Goal: Information Seeking & Learning: Learn about a topic

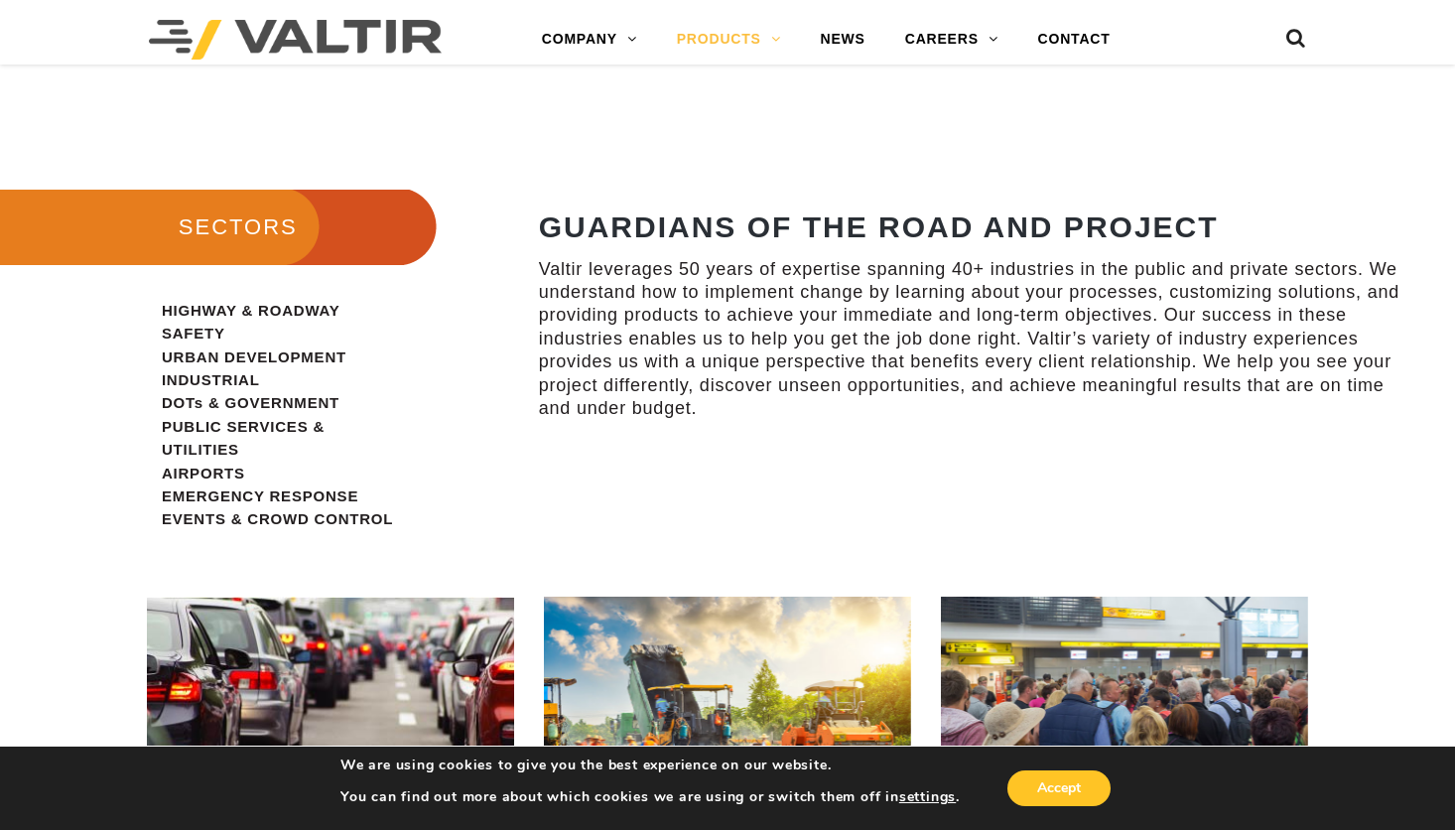
scroll to position [1886, 0]
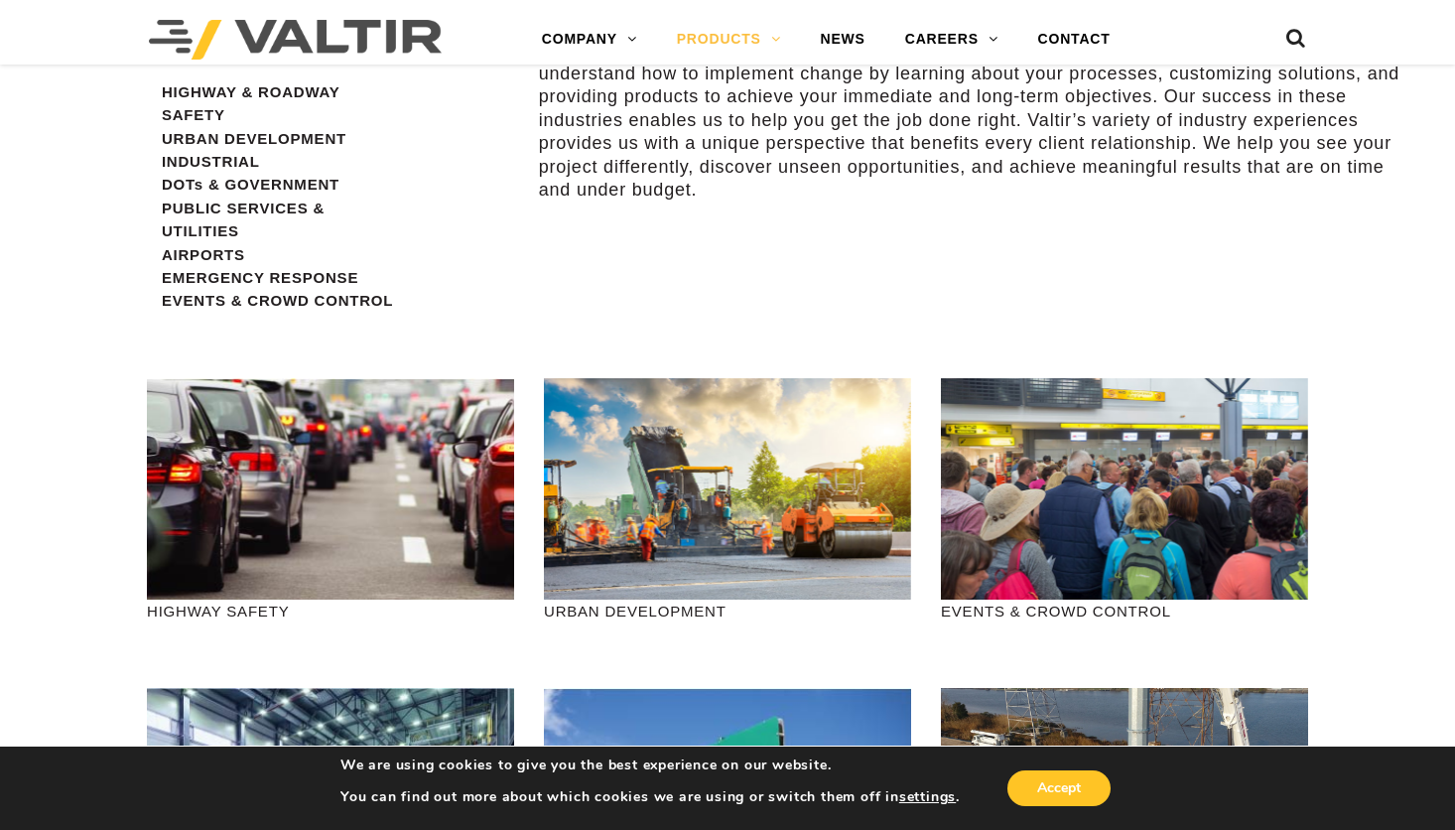
click at [250, 87] on span "HIGHWAY & ROADWAY SAFETY URBAN DEVELOPMENT INDUSTRIAL DOTs & GOVERNMENT PUBLIC …" at bounding box center [277, 196] width 231 height 226
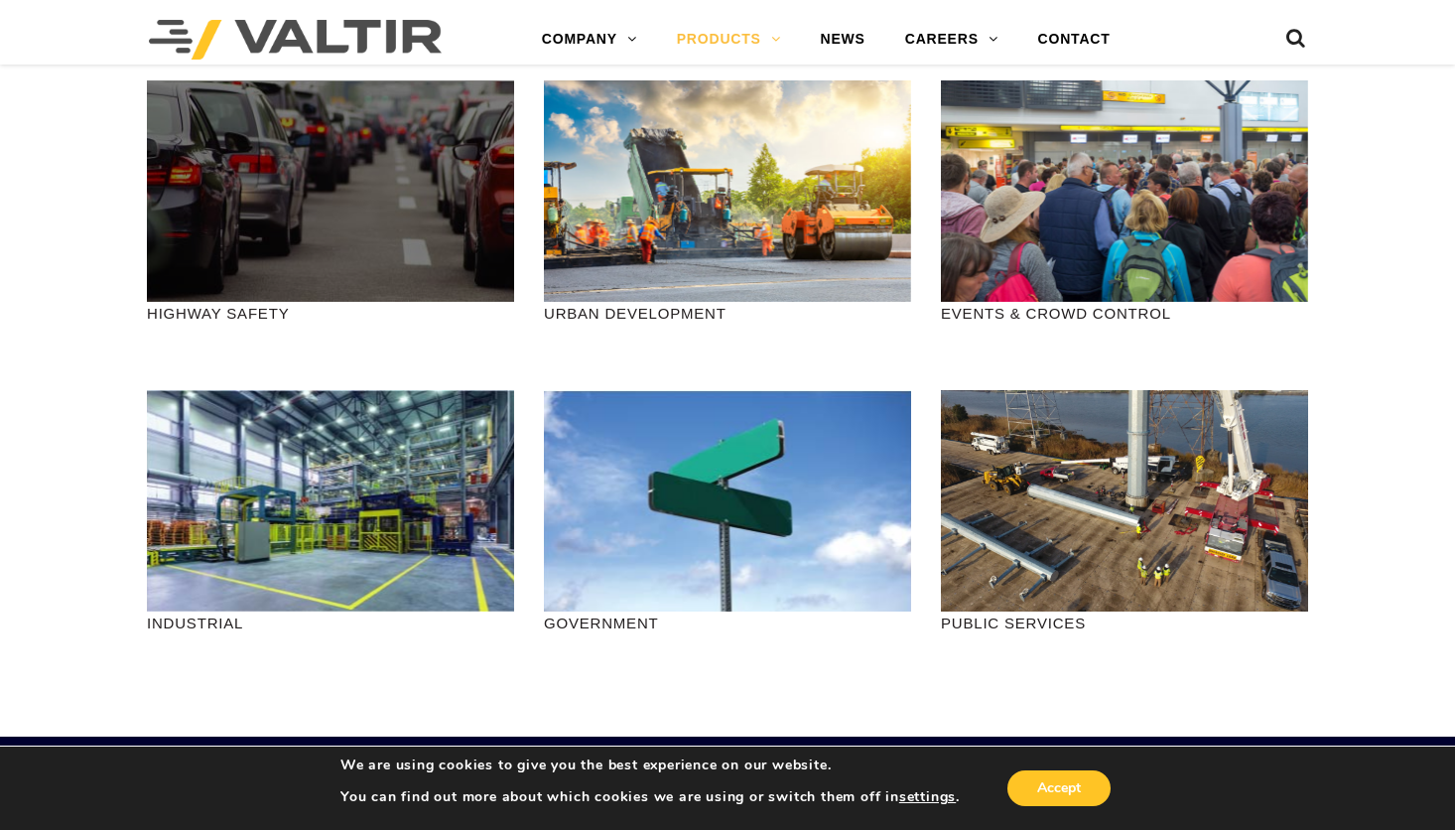
scroll to position [2184, 0]
click at [361, 284] on div at bounding box center [330, 190] width 367 height 221
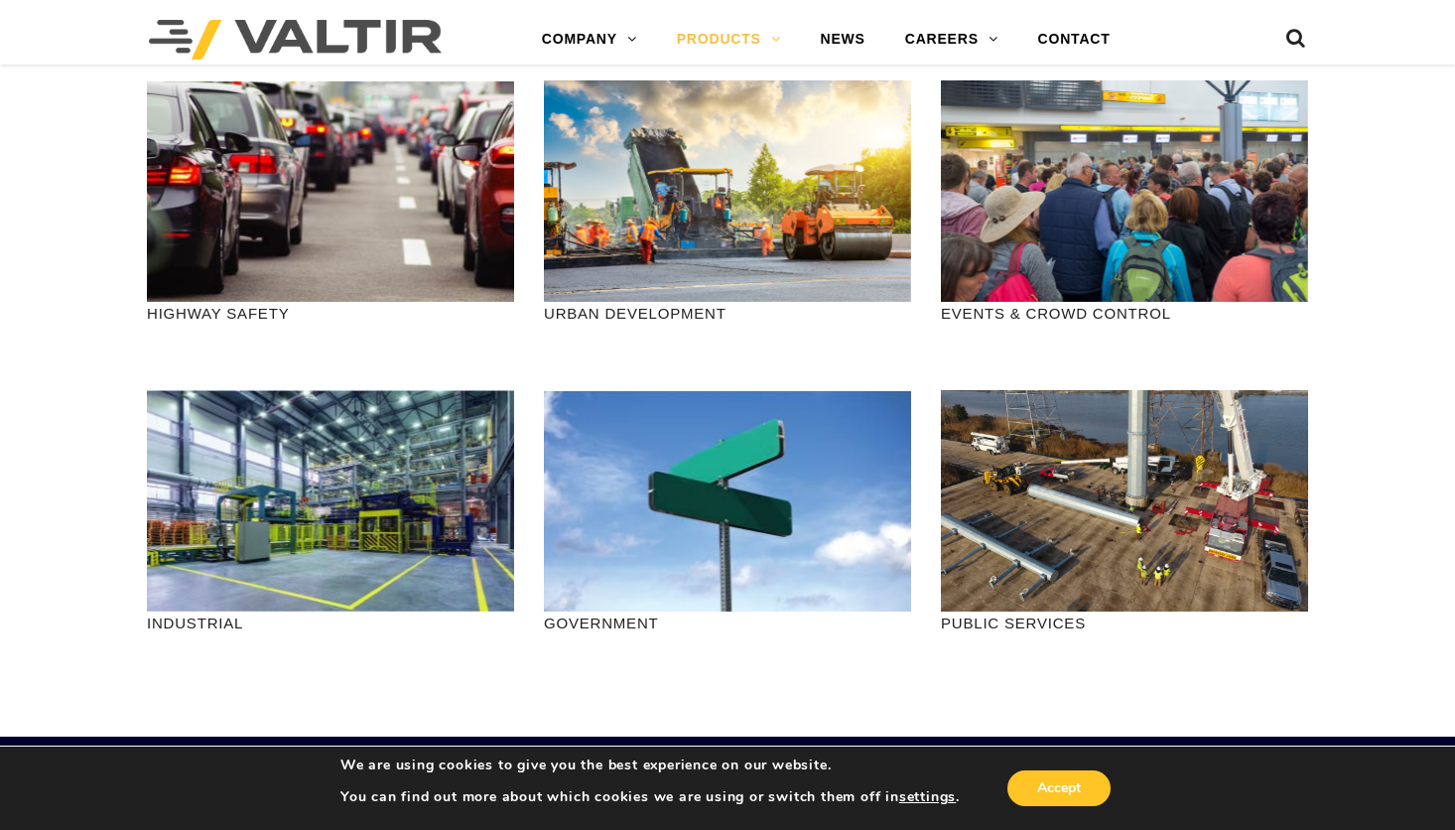
click at [269, 325] on p "HIGHWAY SAFETY" at bounding box center [330, 313] width 367 height 23
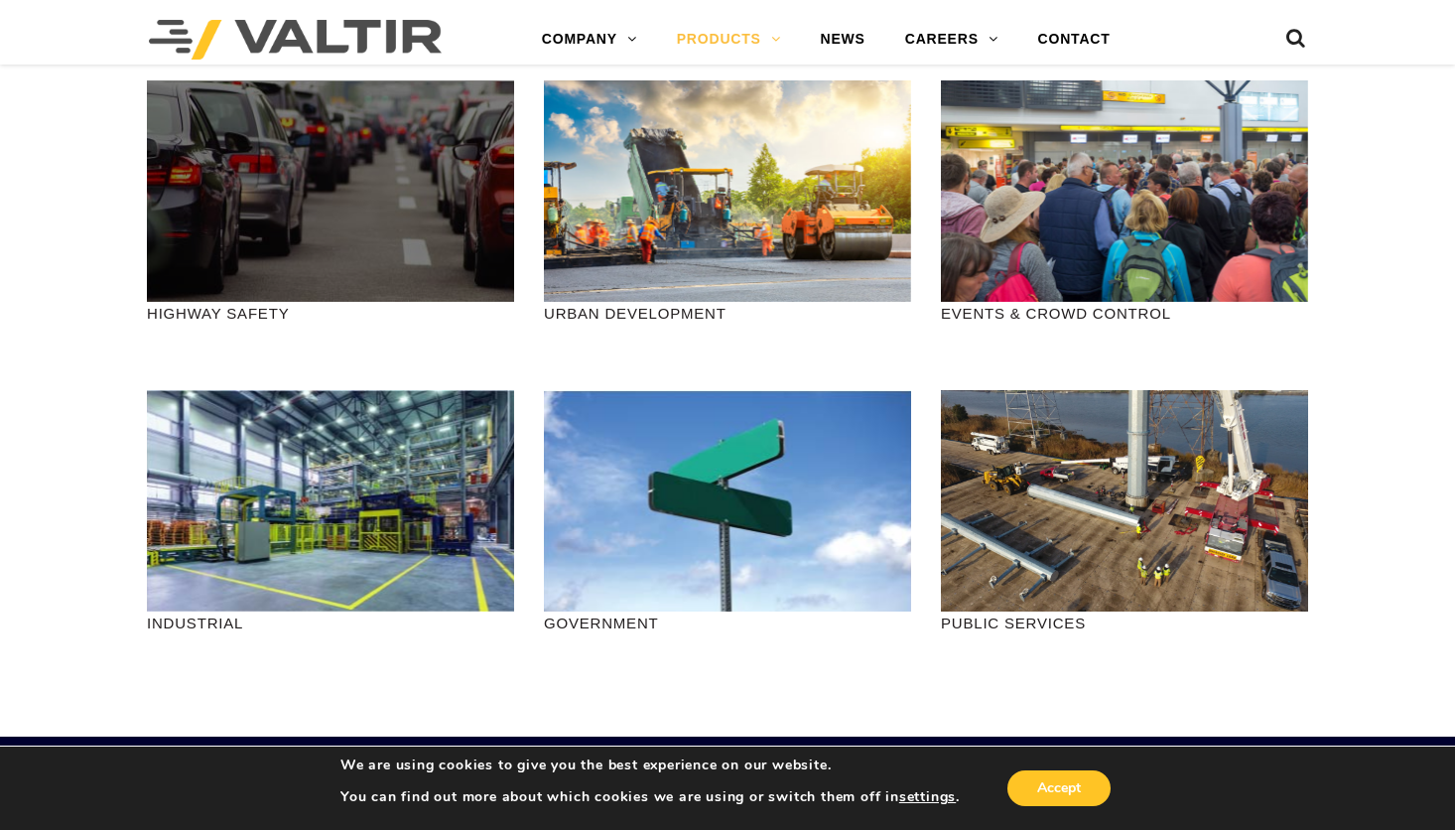
click at [275, 266] on div at bounding box center [330, 190] width 367 height 221
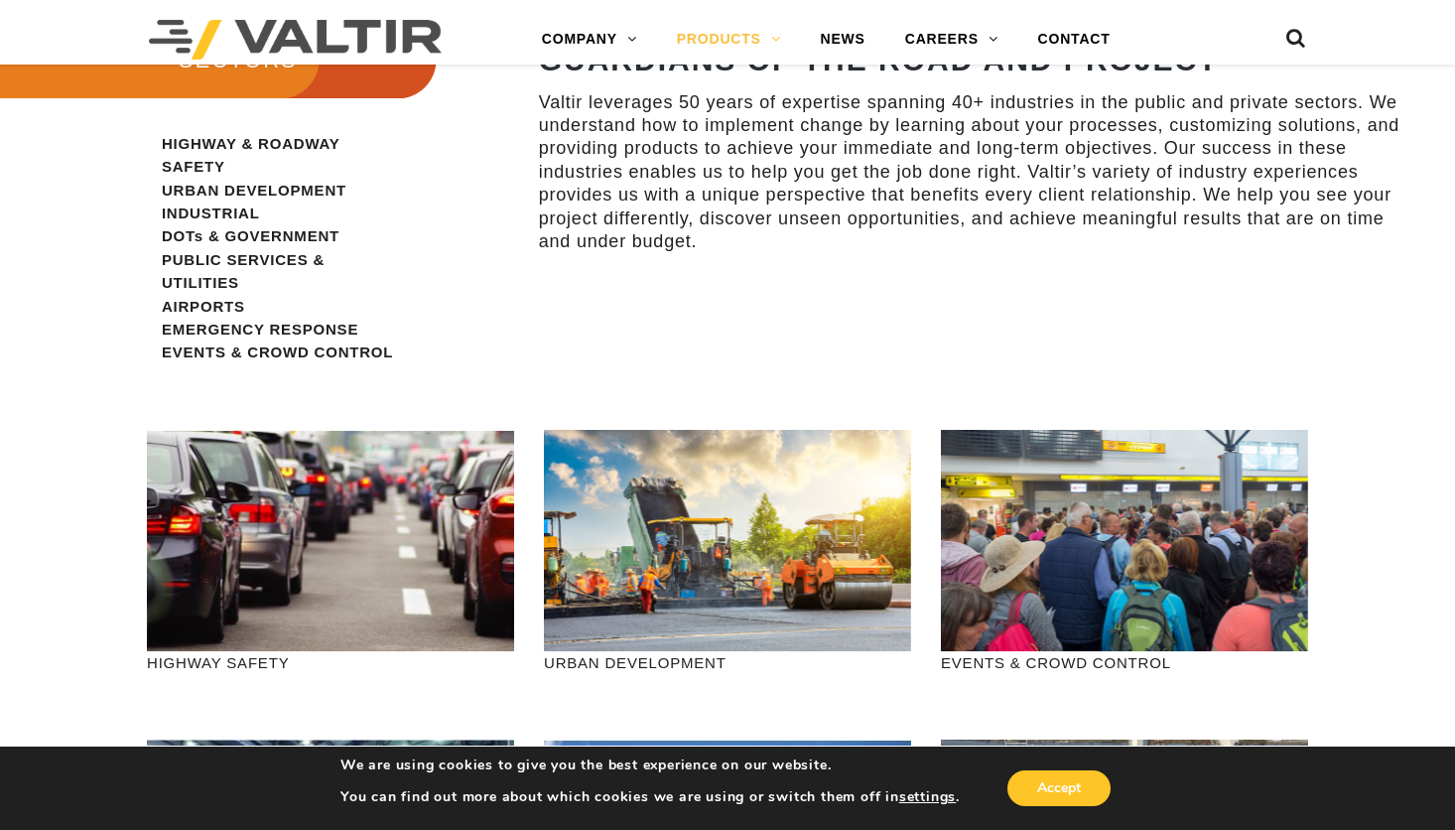
scroll to position [1588, 0]
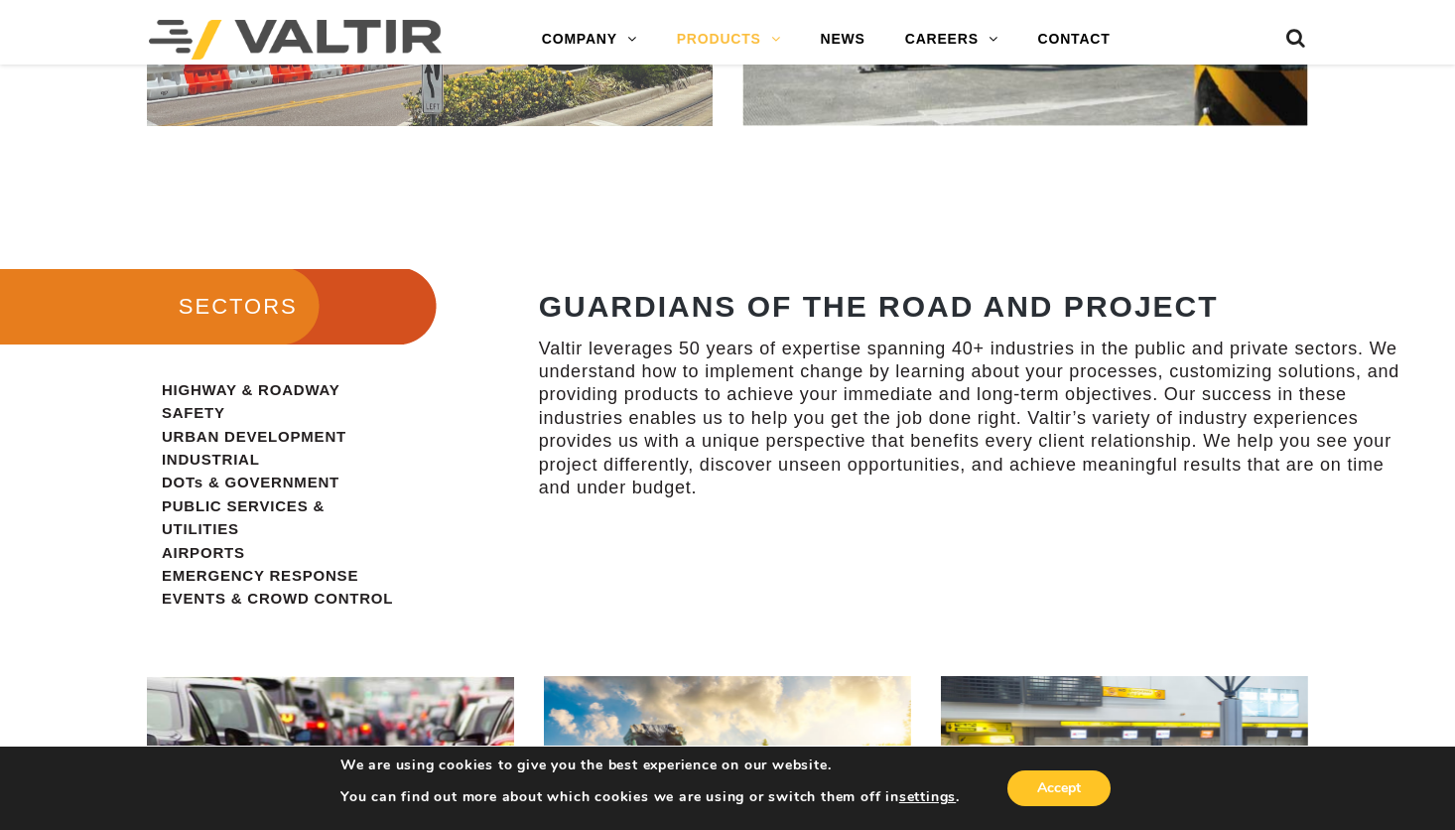
click at [232, 392] on span "HIGHWAY & ROADWAY SAFETY URBAN DEVELOPMENT INDUSTRIAL DOTs & GOVERNMENT PUBLIC …" at bounding box center [277, 494] width 231 height 226
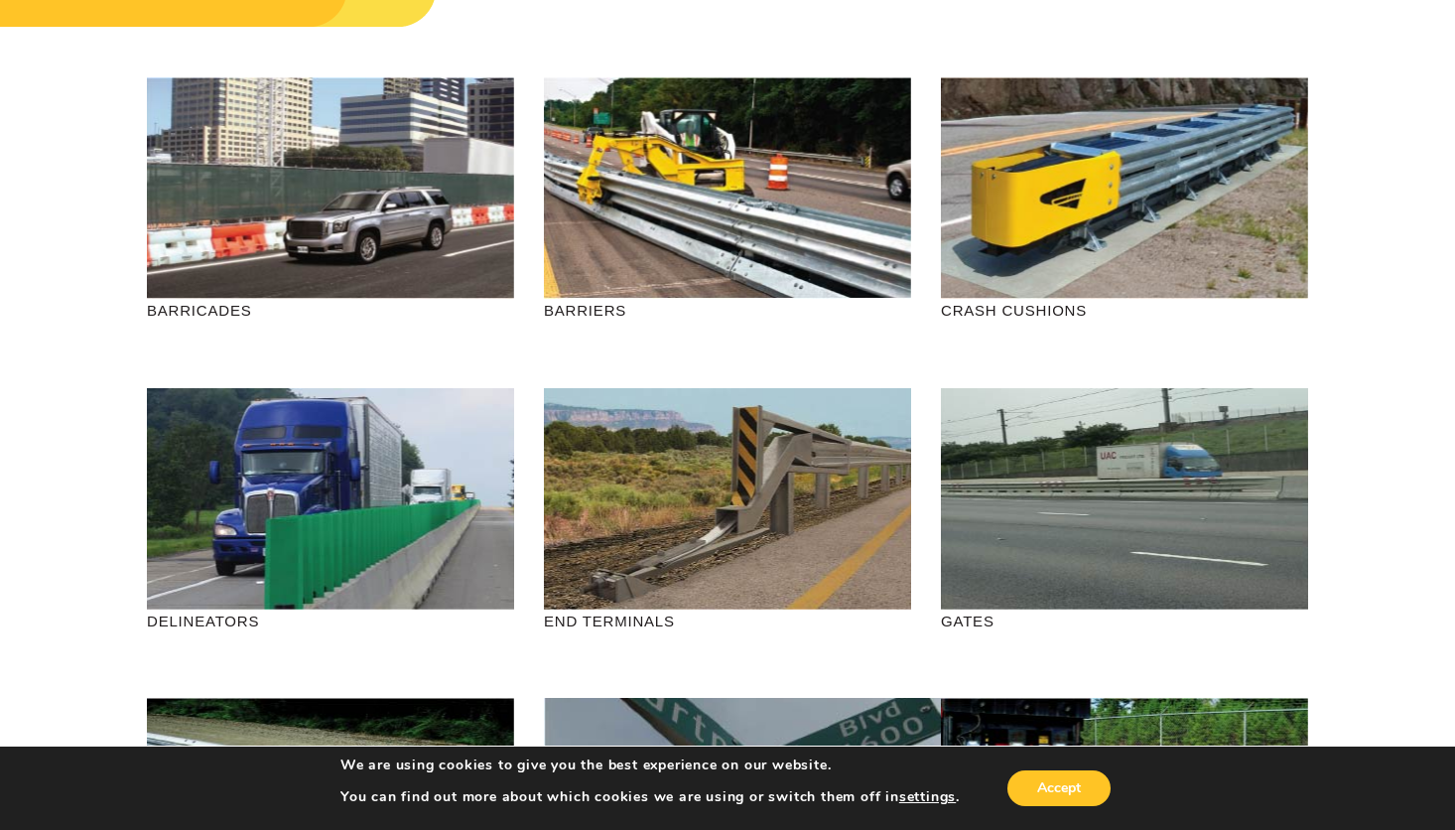
scroll to position [0, 0]
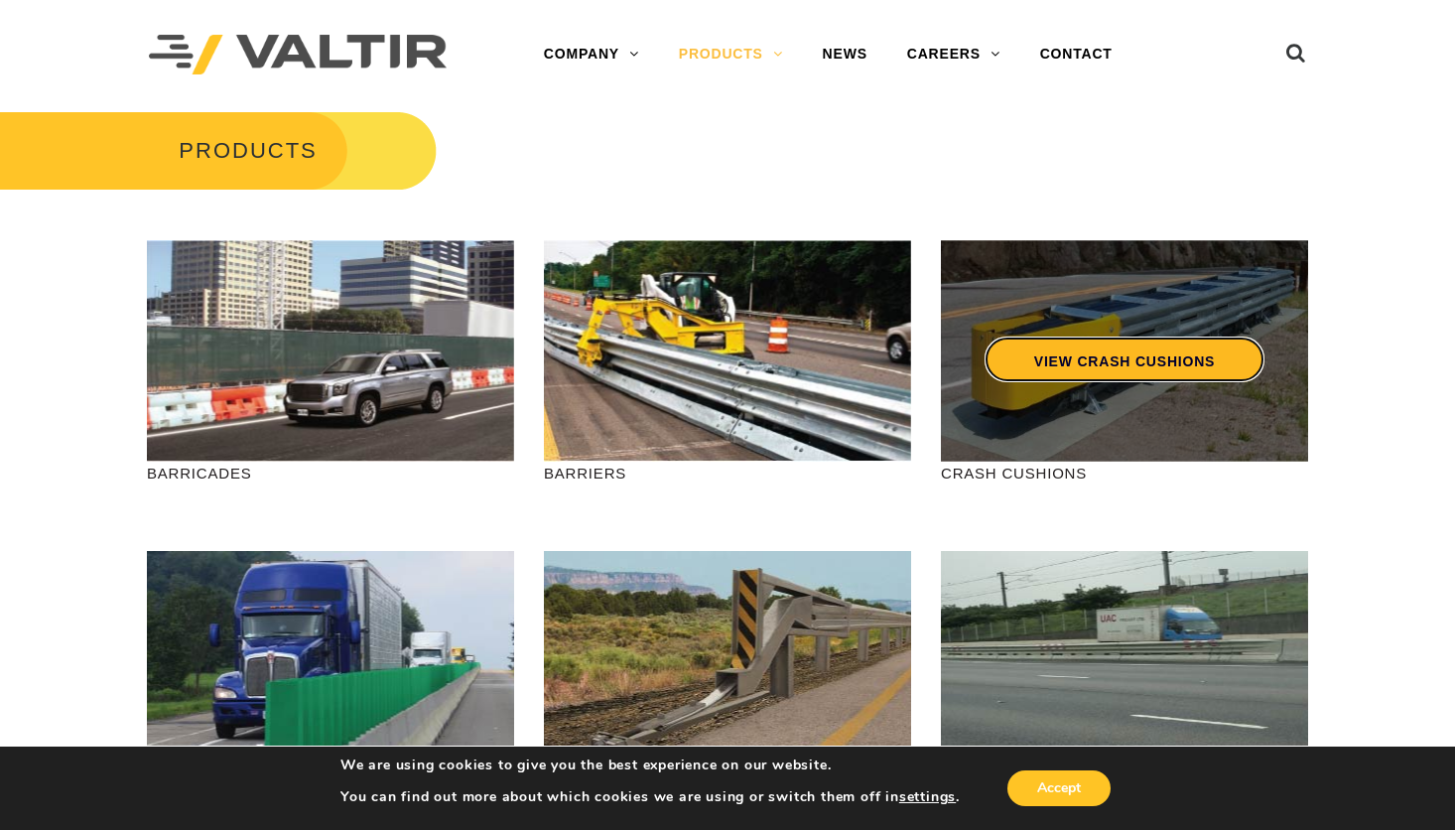
click at [1087, 360] on link "VIEW CRASH CUSHIONS" at bounding box center [1125, 360] width 280 height 46
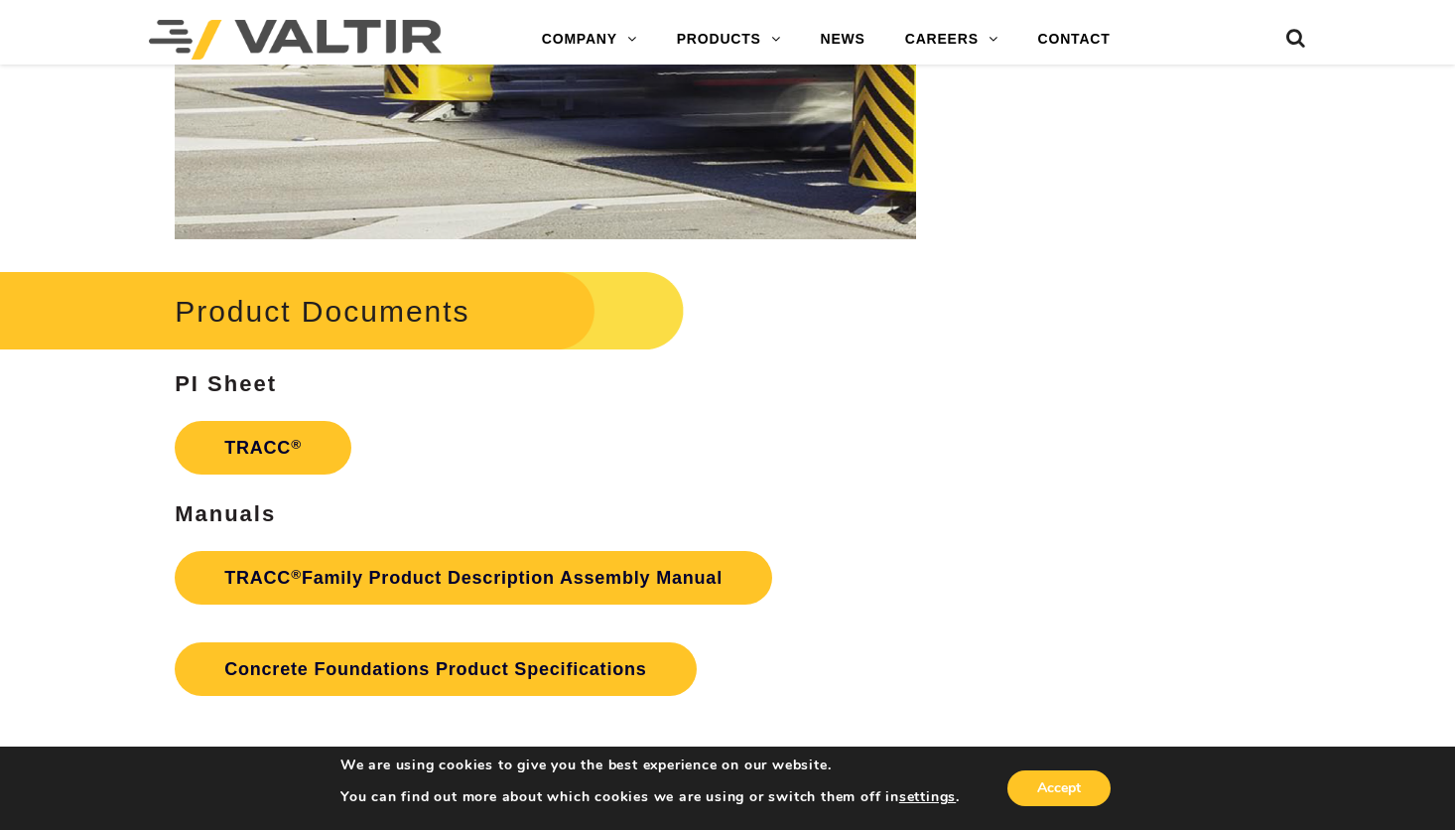
scroll to position [2978, 0]
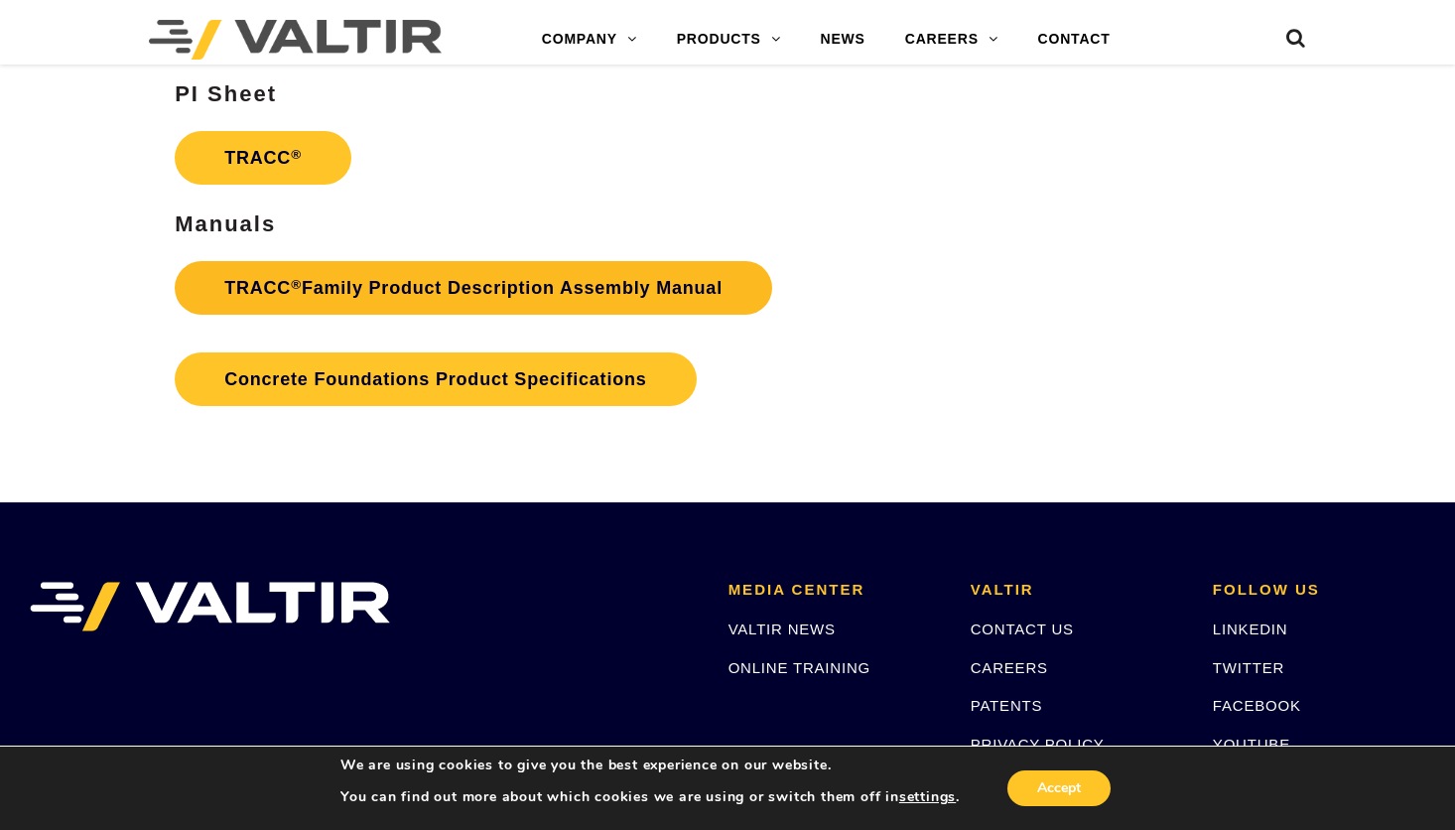
click at [557, 304] on link "TRACC ® Family Product Description Assembly Manual" at bounding box center [474, 288] width 598 height 54
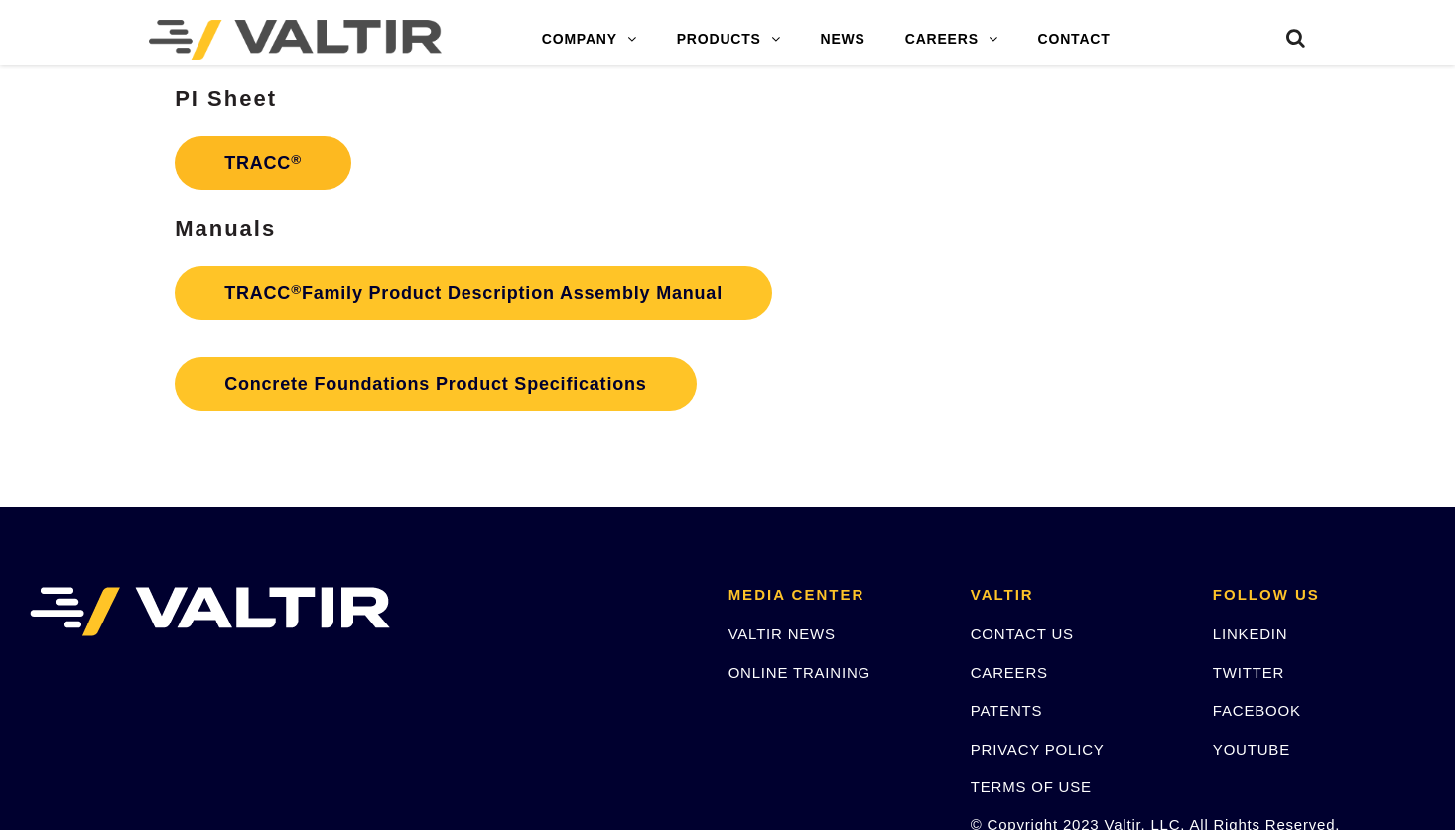
scroll to position [2978, 0]
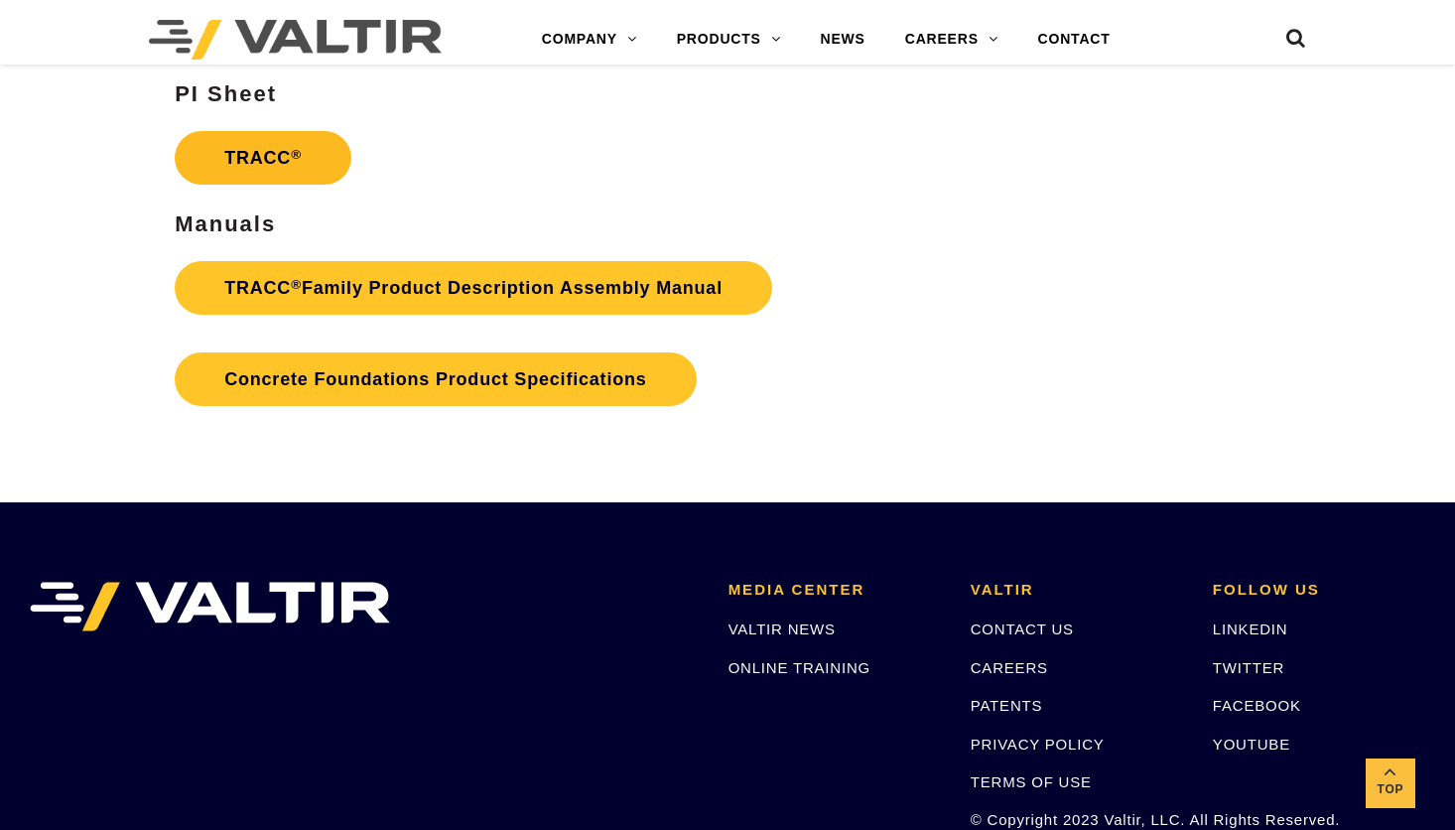
click at [270, 165] on link "TRACC ®" at bounding box center [263, 158] width 177 height 54
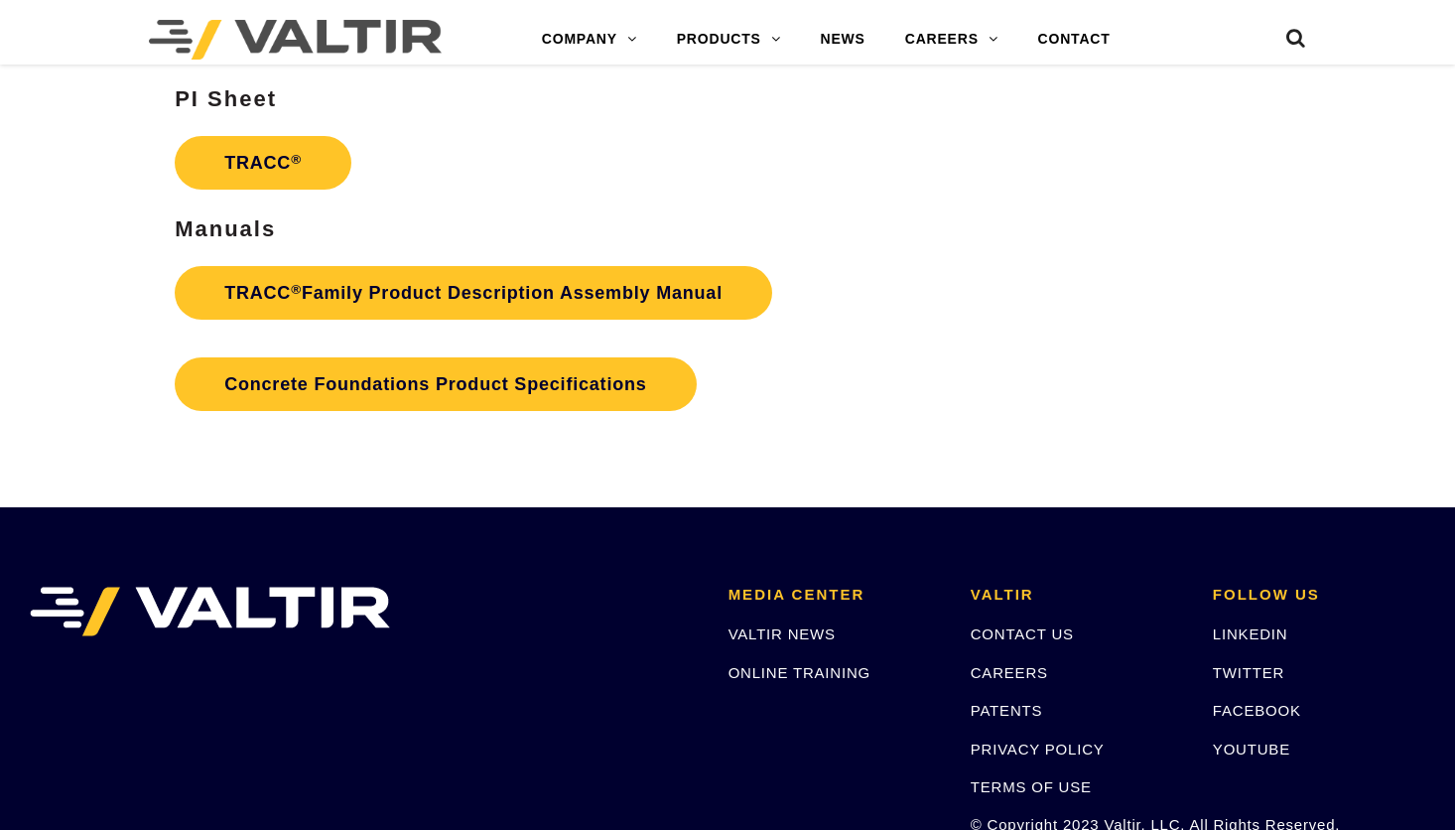
scroll to position [2978, 0]
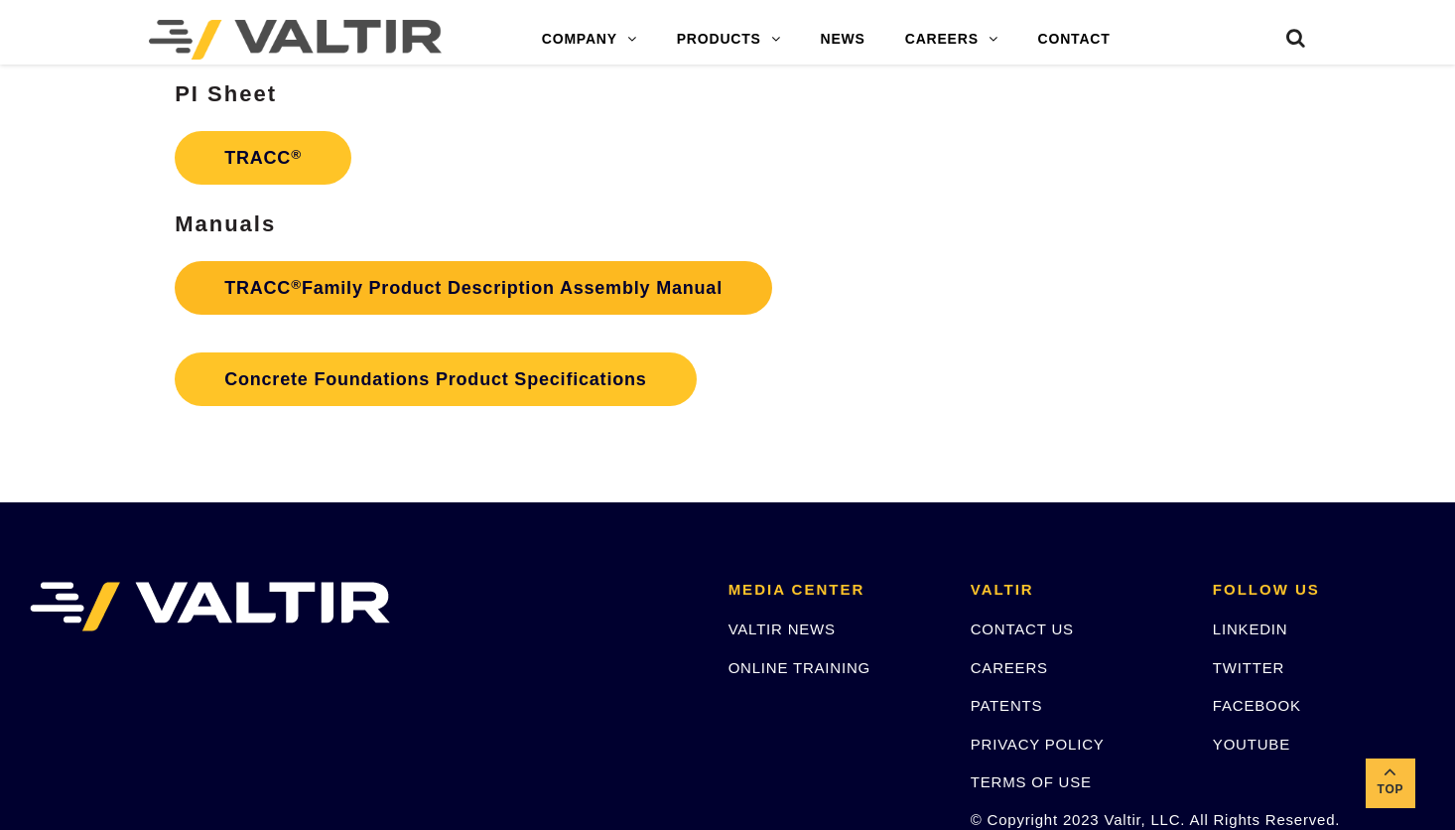
click at [337, 283] on link "TRACC ® Family Product Description Assembly Manual" at bounding box center [474, 288] width 598 height 54
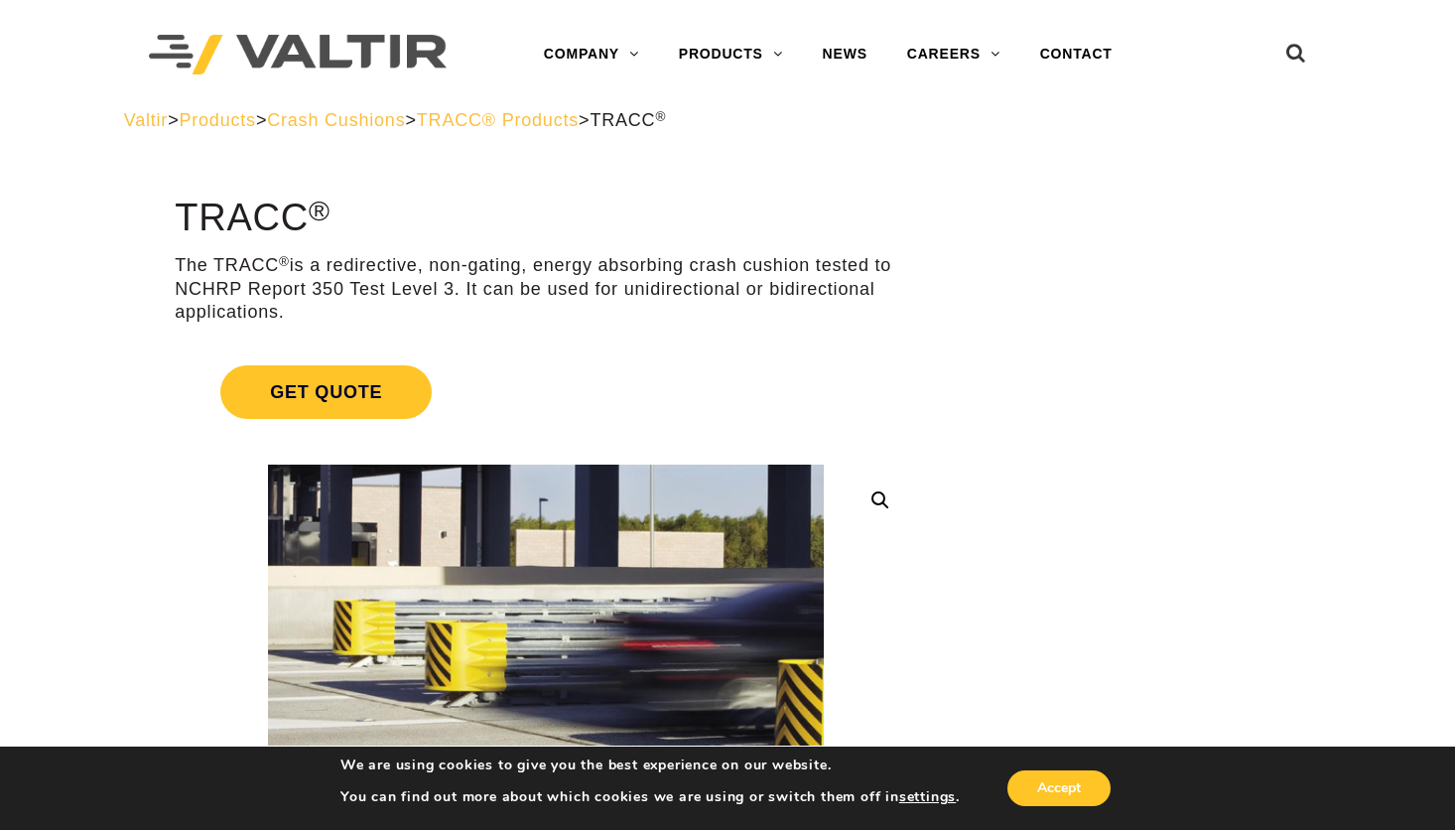
click at [579, 119] on span "TRACC® Products" at bounding box center [498, 120] width 162 height 20
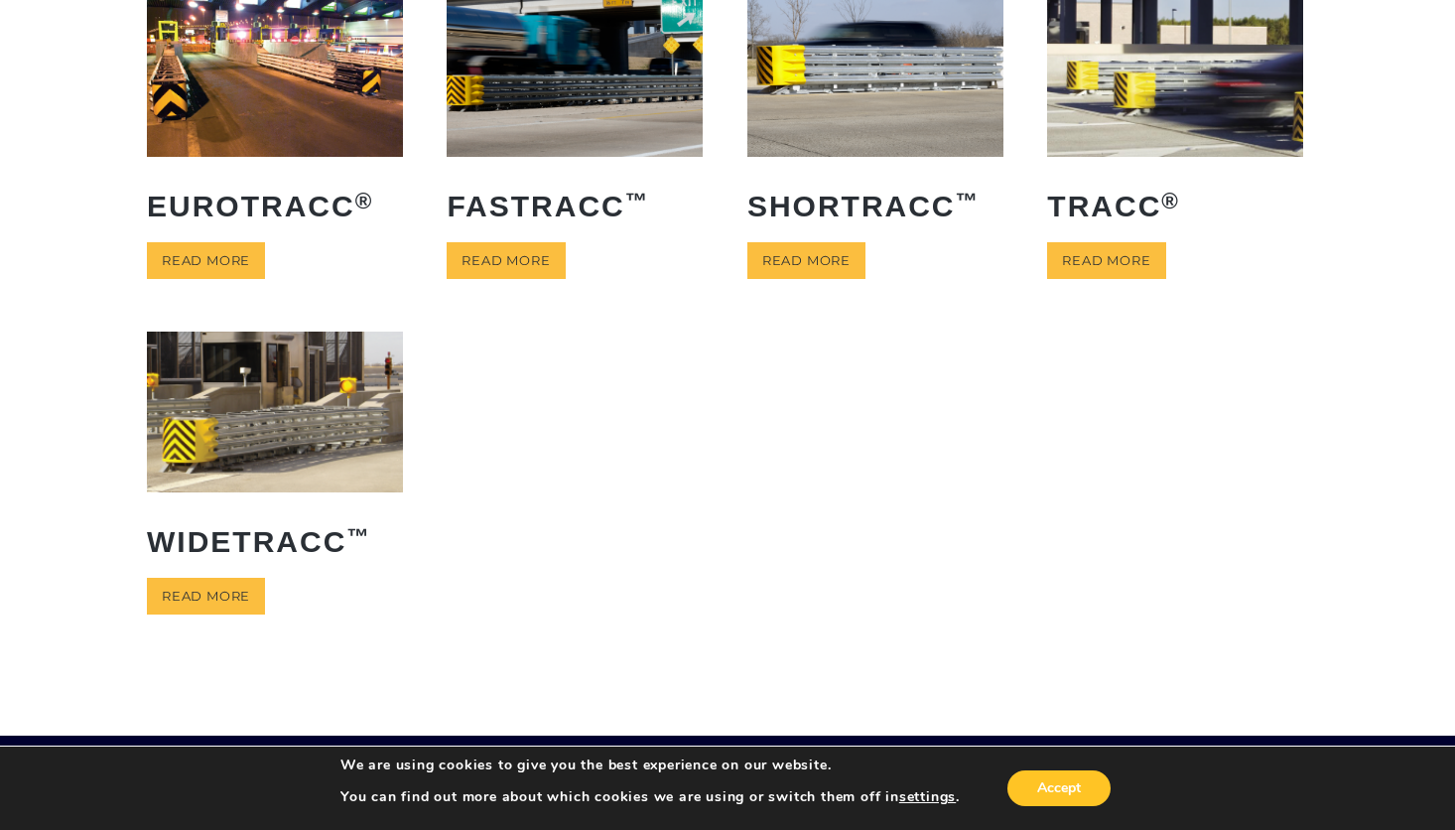
scroll to position [99, 0]
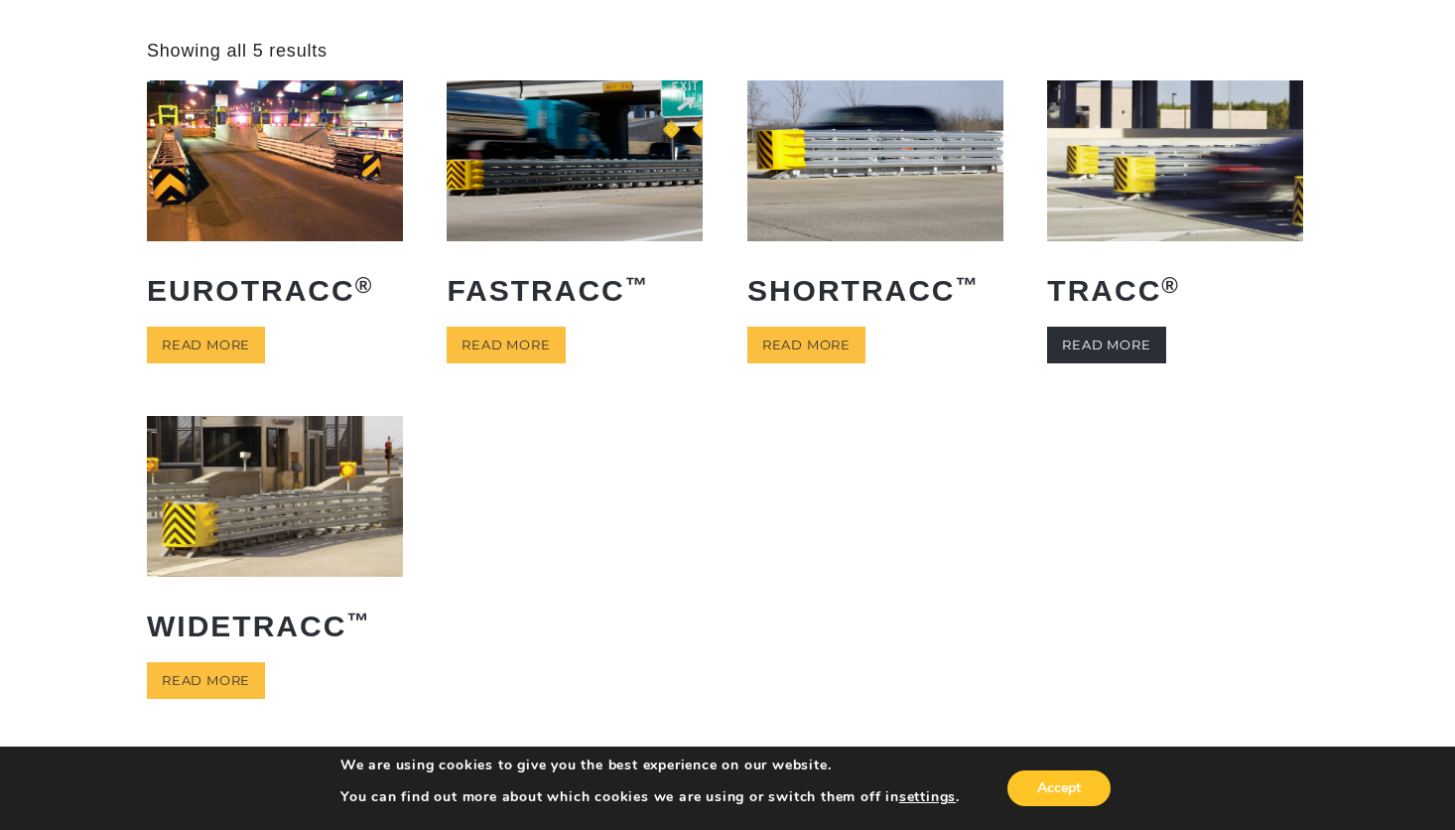
click at [1097, 343] on link "Read more" at bounding box center [1106, 345] width 118 height 37
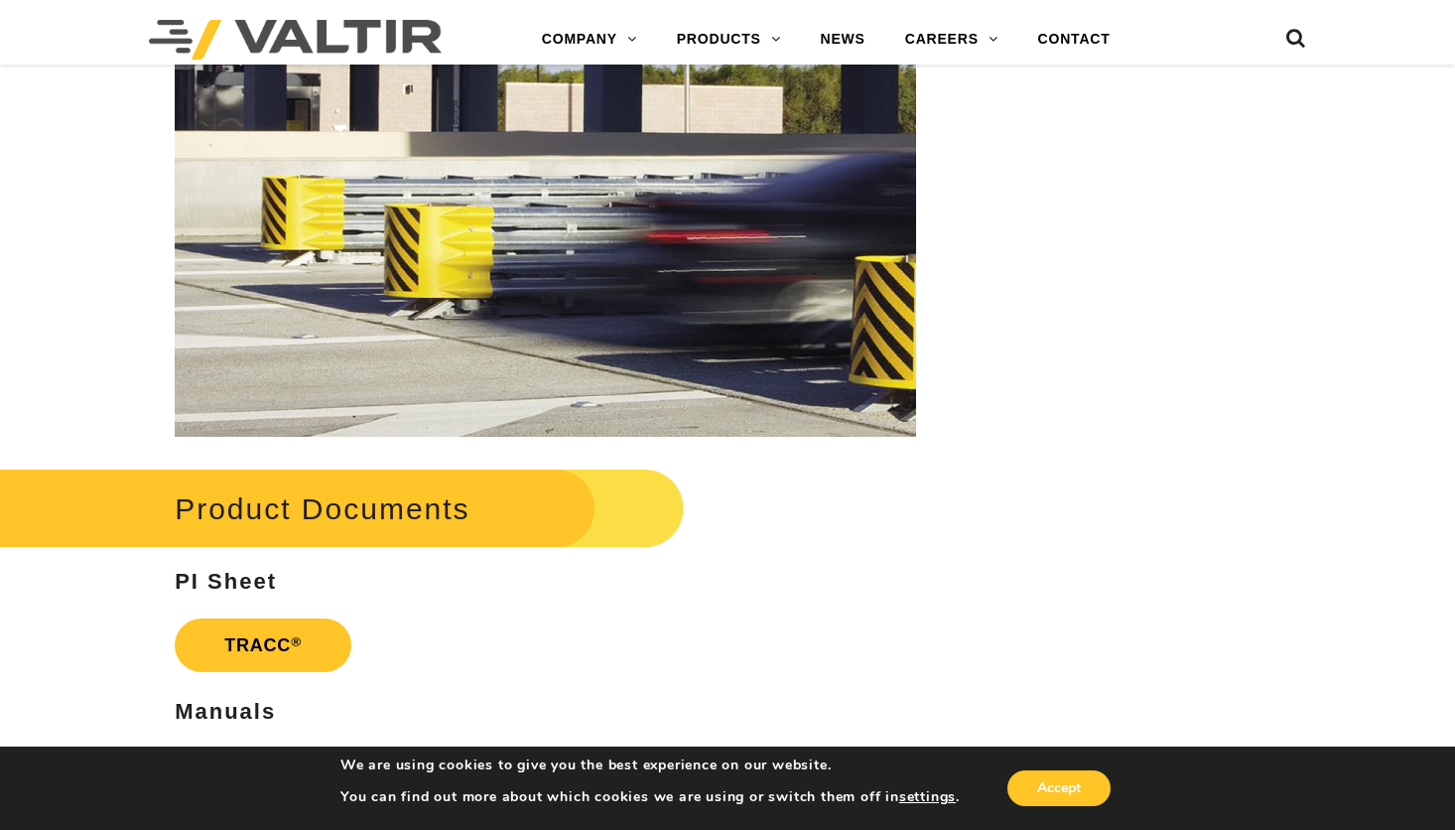
scroll to position [2780, 0]
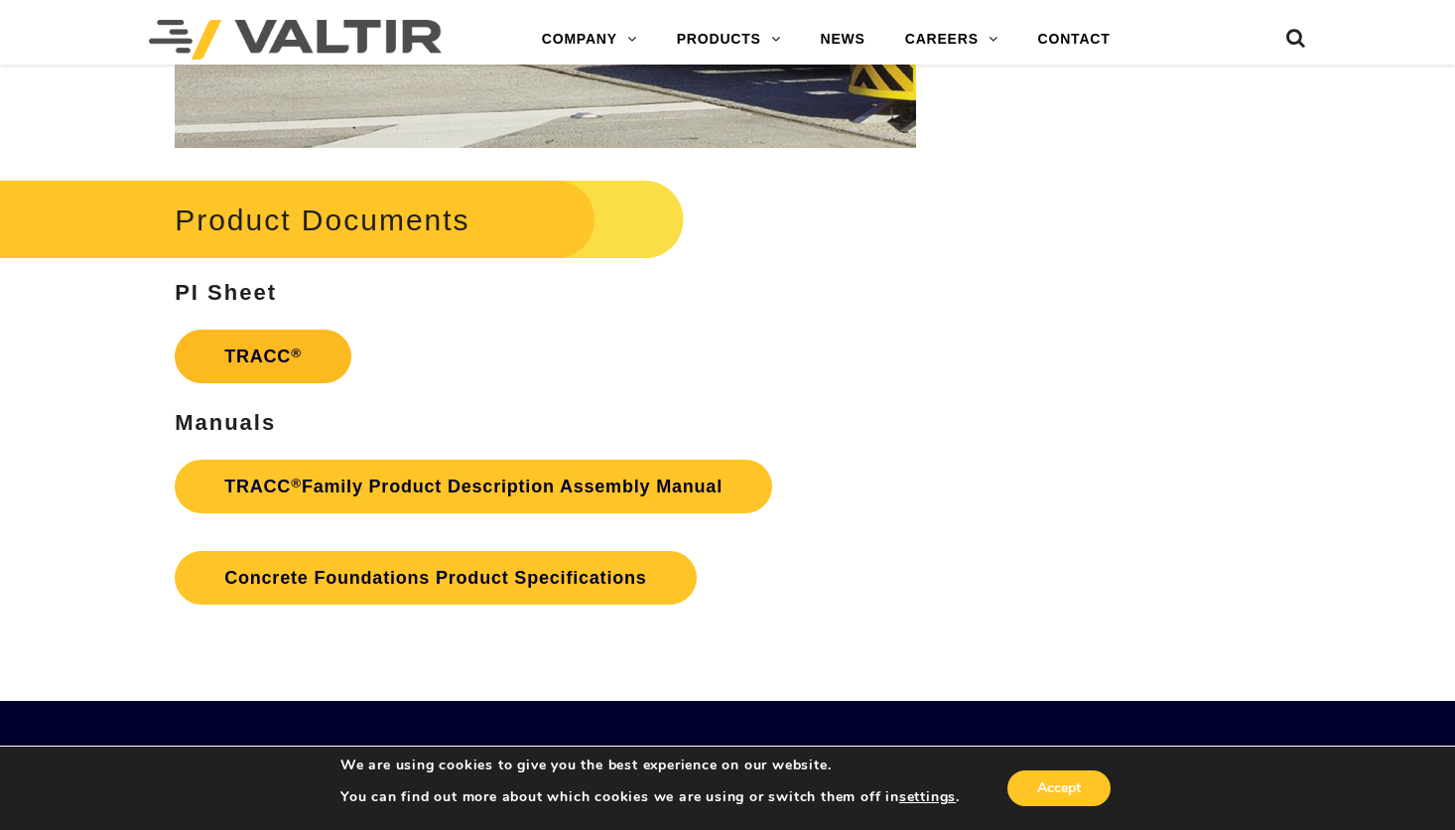
click at [271, 360] on link "TRACC ®" at bounding box center [263, 357] width 177 height 54
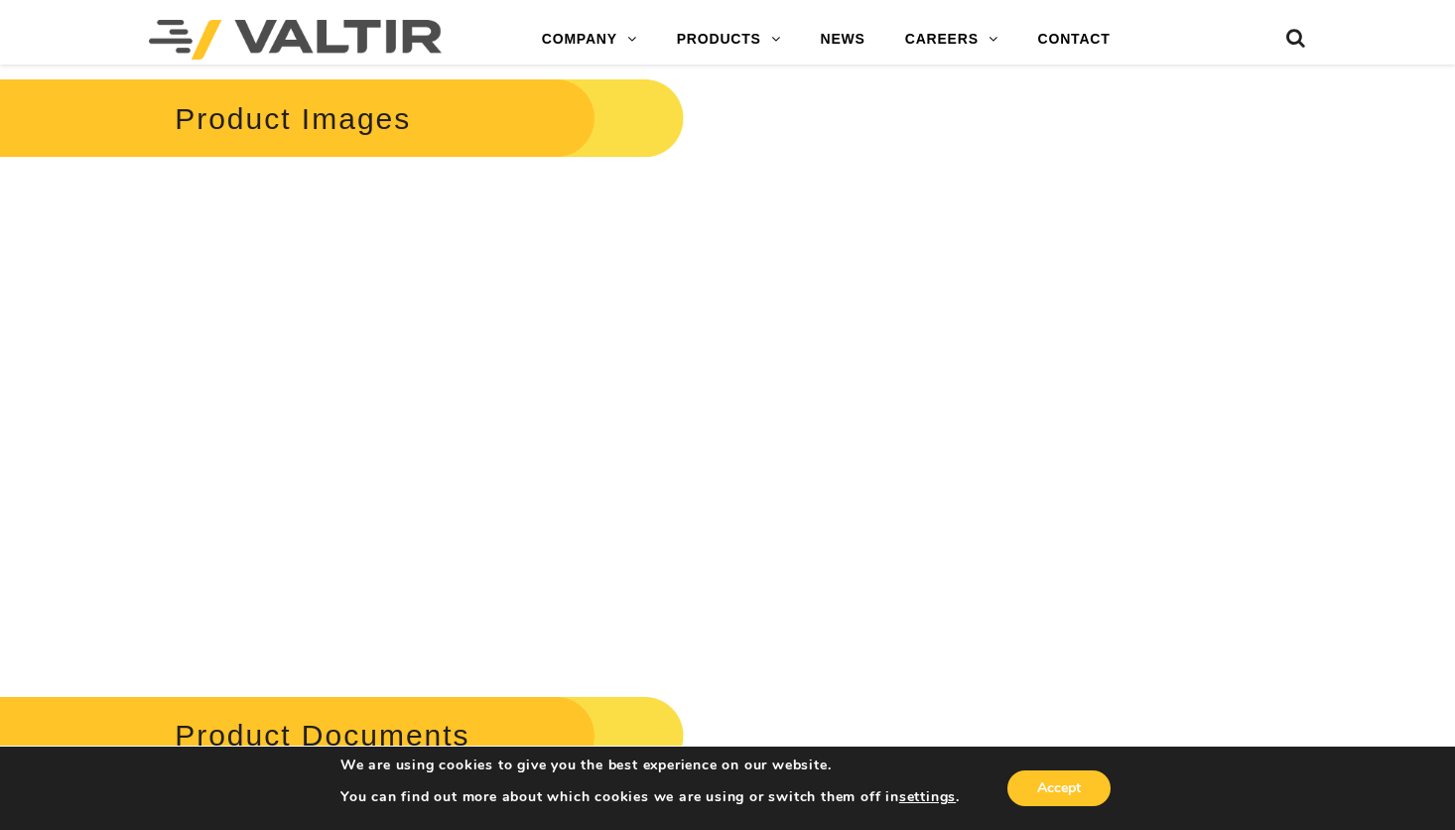
scroll to position [2680, 0]
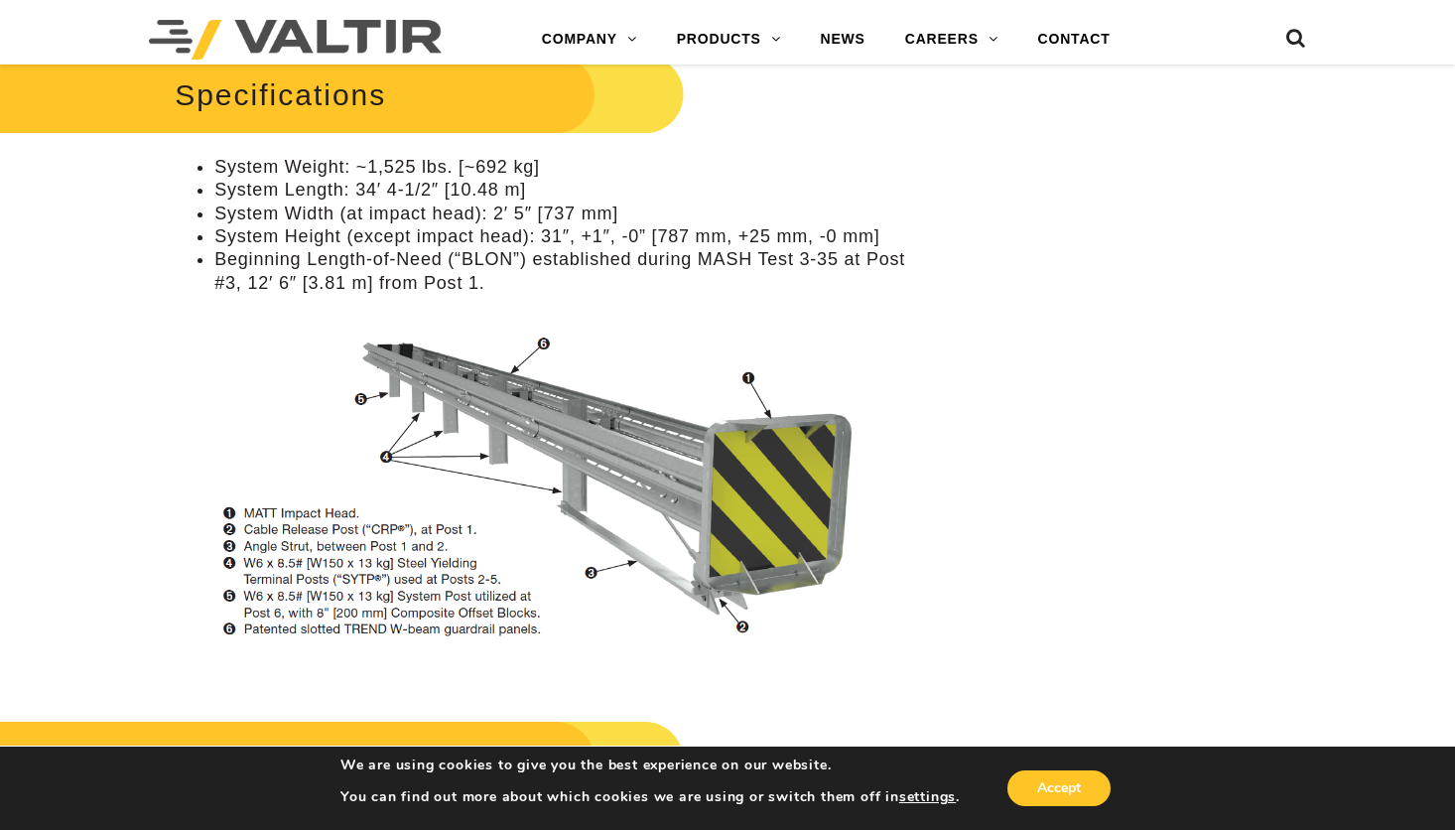
scroll to position [1886, 0]
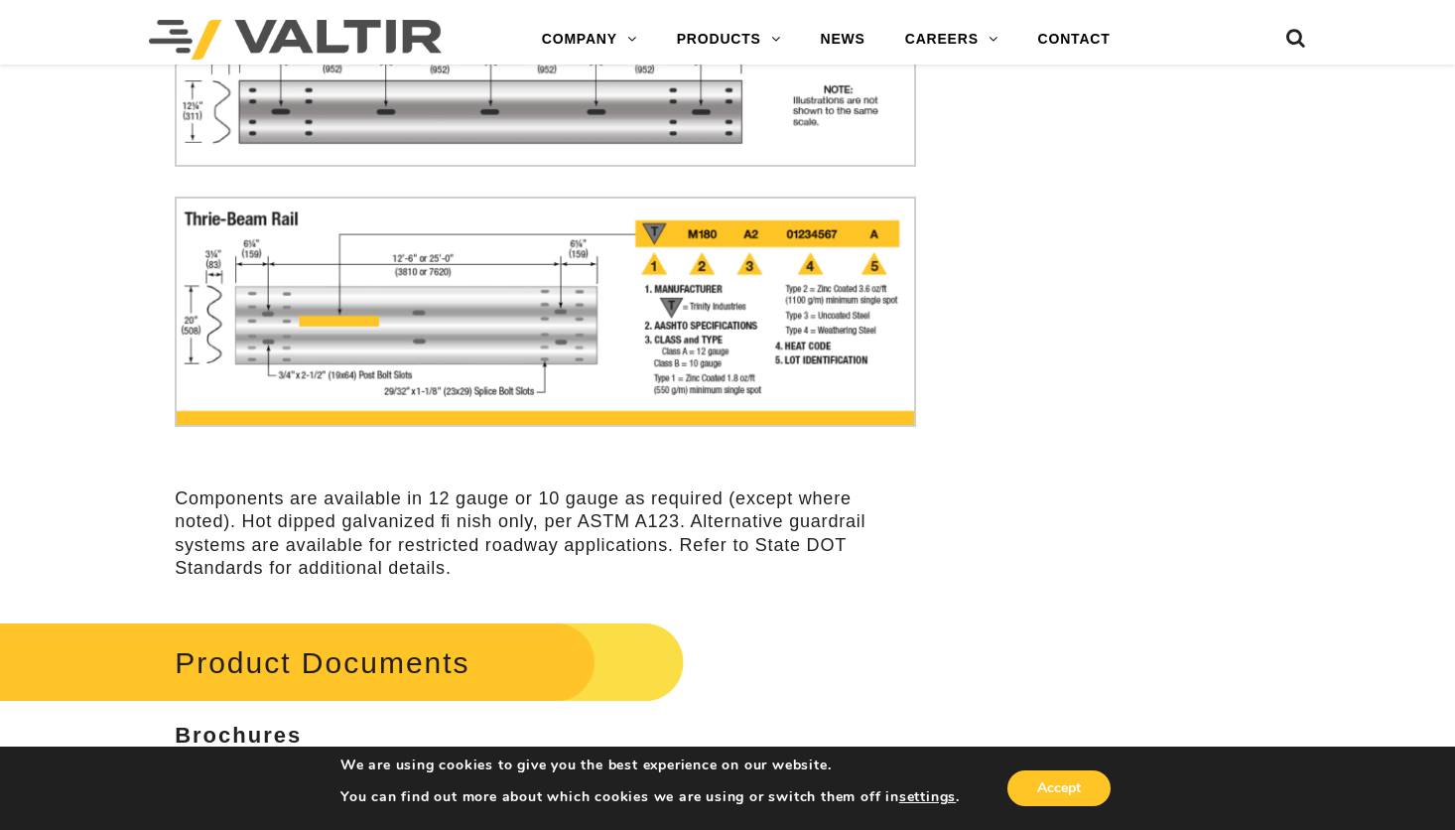
scroll to position [5758, 0]
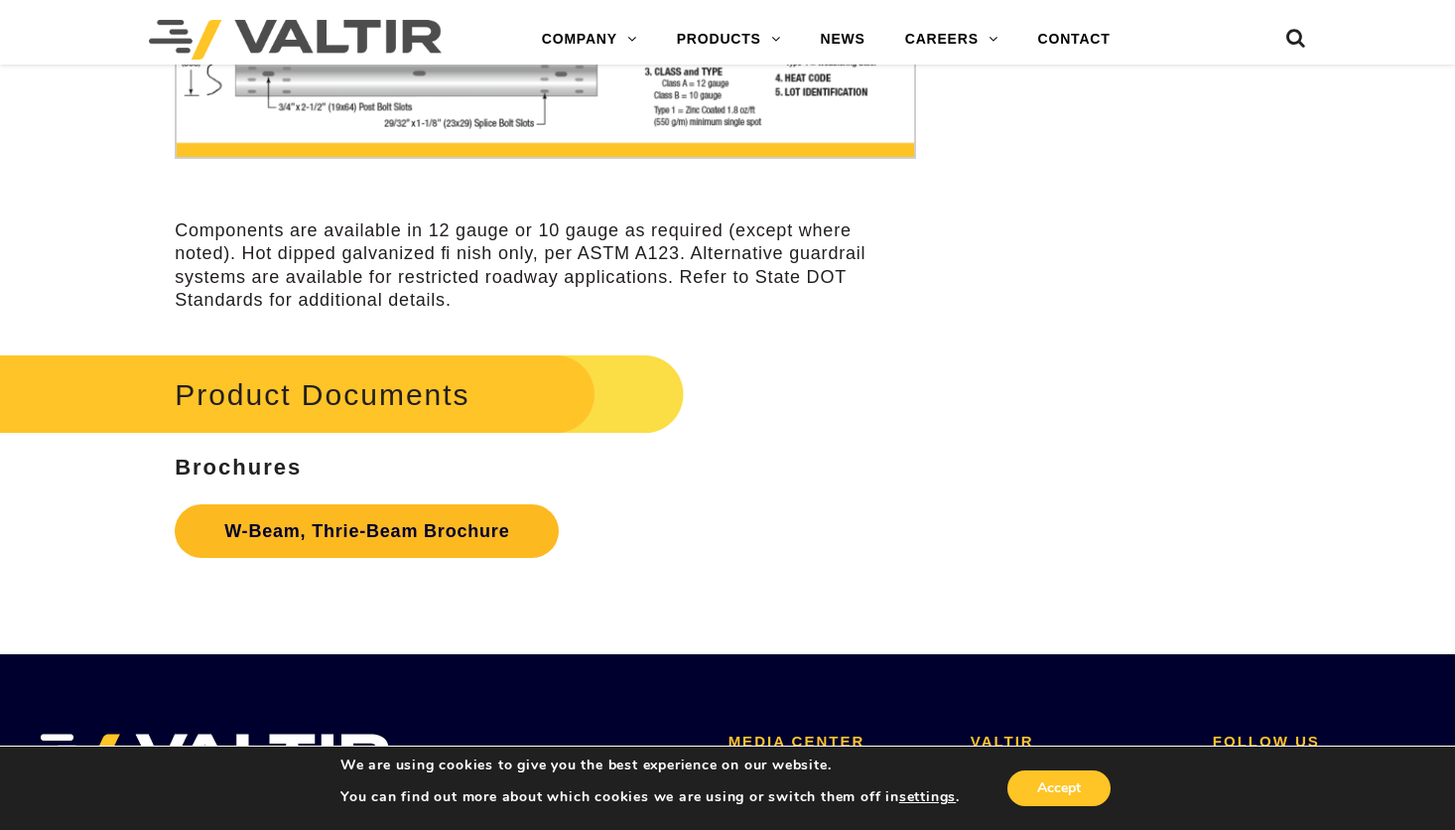
click at [353, 532] on link "W-Beam, Thrie-Beam Brochure" at bounding box center [367, 531] width 384 height 54
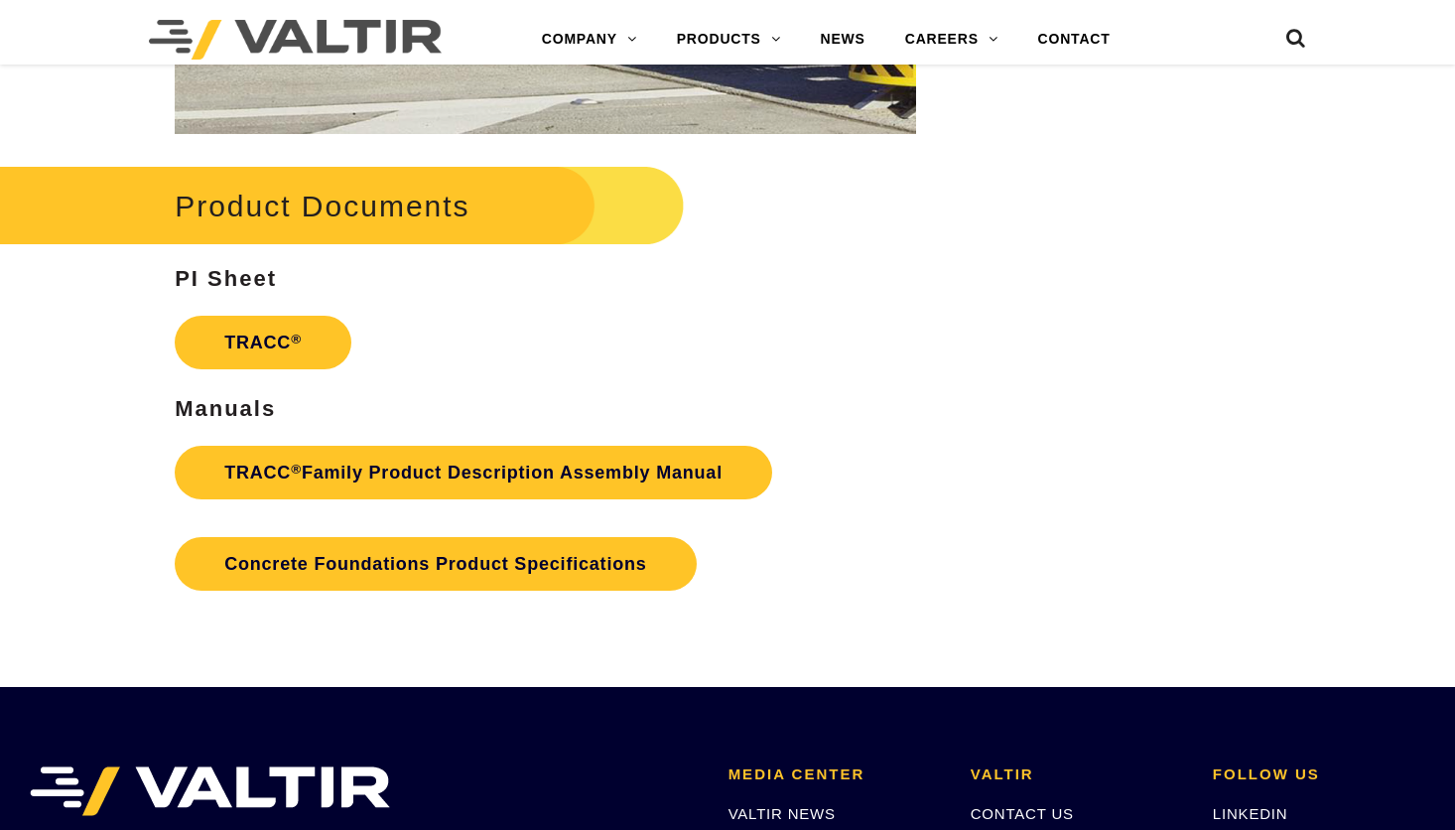
scroll to position [2780, 0]
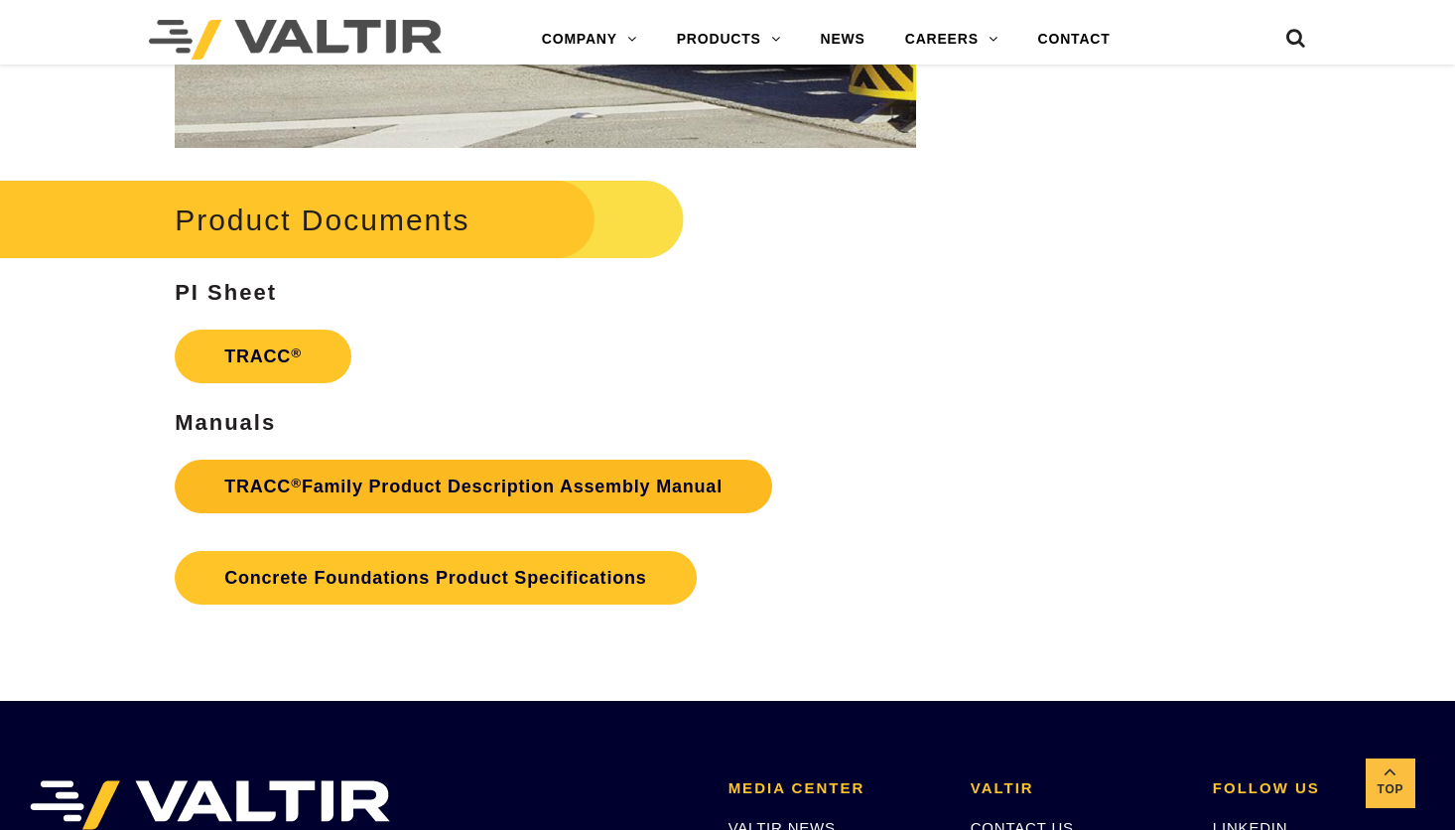
click at [370, 484] on link "TRACC ® Family Product Description Assembly Manual" at bounding box center [474, 487] width 598 height 54
